Goal: Transaction & Acquisition: Subscribe to service/newsletter

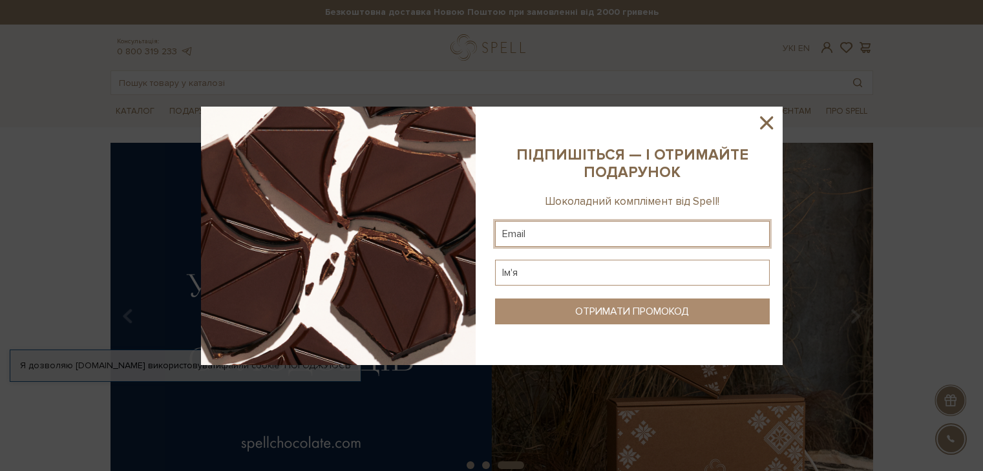
click at [548, 226] on input "text" at bounding box center [632, 234] width 275 height 26
click at [571, 233] on input "text" at bounding box center [632, 234] width 275 height 26
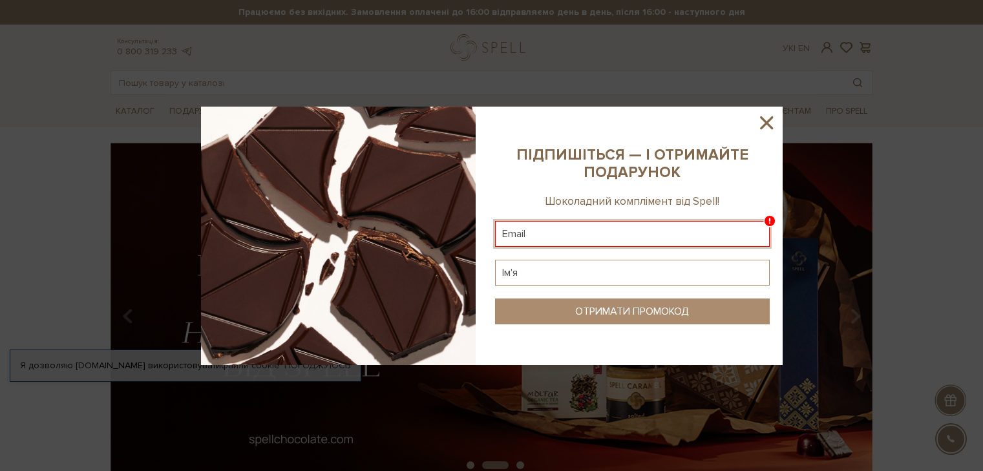
click at [540, 233] on input "text" at bounding box center [632, 234] width 275 height 26
paste input "[EMAIL_ADDRESS][DOMAIN_NAME]"
type input "[EMAIL_ADDRESS][DOMAIN_NAME]"
click at [556, 274] on input "text" at bounding box center [632, 273] width 275 height 26
type input "івфівф"
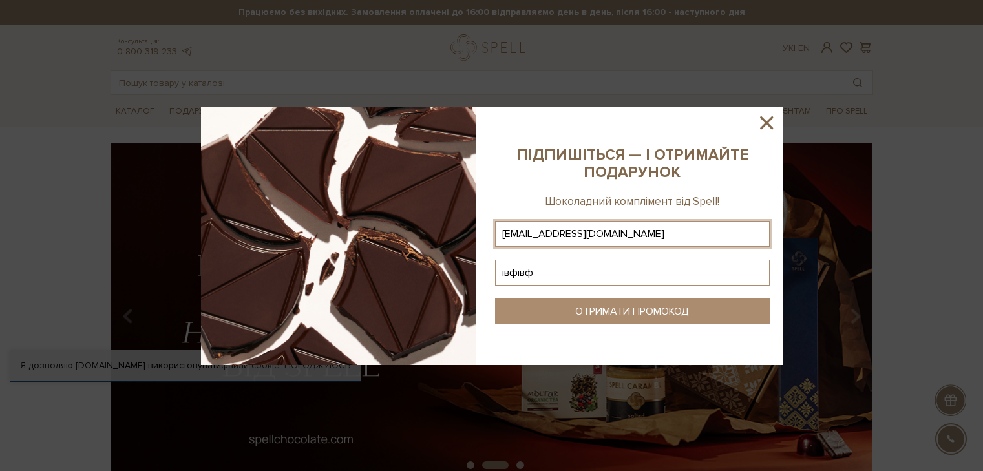
click at [605, 308] on div "ОТРИМАТИ ПРОМОКОД" at bounding box center [632, 312] width 114 height 12
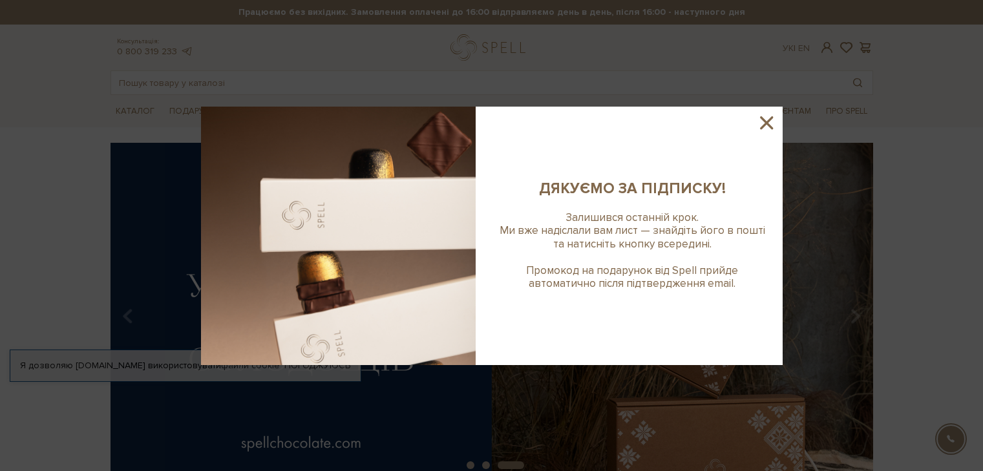
drag, startPoint x: 784, startPoint y: 113, endPoint x: 769, endPoint y: 120, distance: 17.1
click at [782, 116] on div at bounding box center [491, 235] width 983 height 471
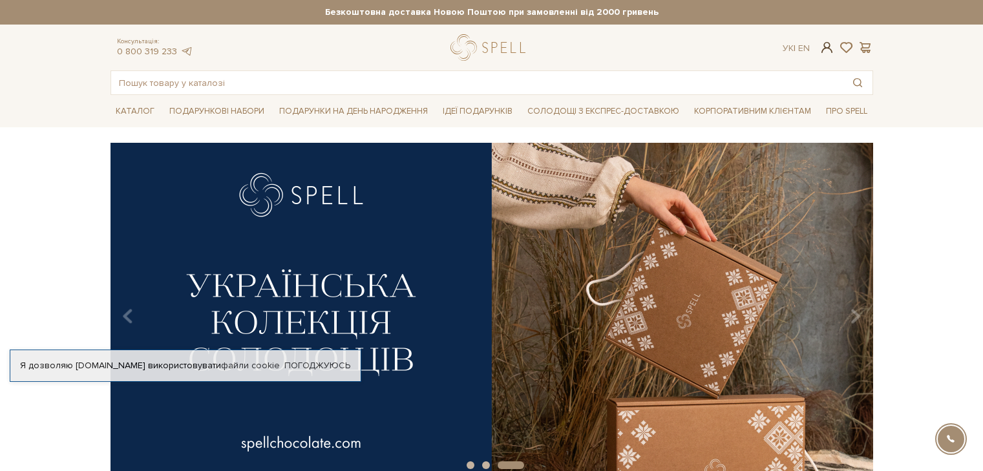
click at [826, 46] on span at bounding box center [826, 48] width 16 height 14
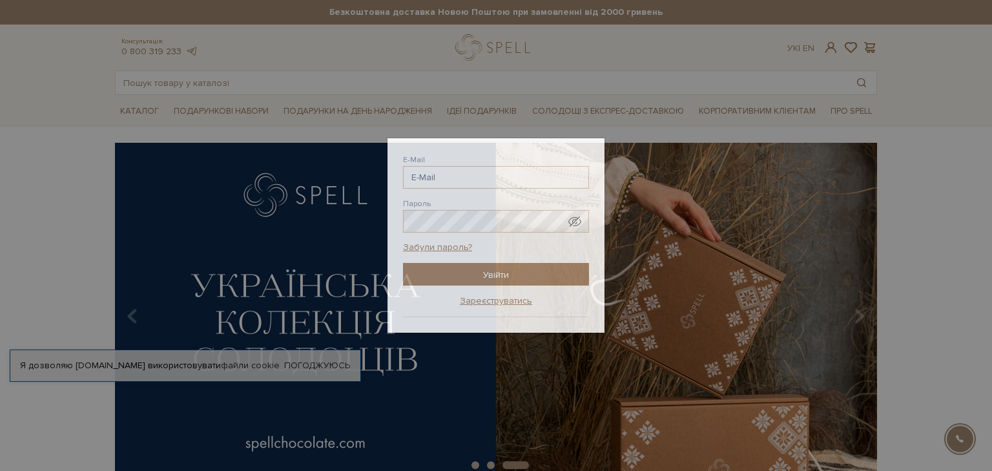
drag, startPoint x: 786, startPoint y: 167, endPoint x: 790, endPoint y: 140, distance: 27.4
click at [787, 161] on div "Авторизація E-Mail [GEOGRAPHIC_DATA] Забули пароль? Увійти Зареєструватись Забу…" at bounding box center [496, 235] width 992 height 471
